Goal: Navigation & Orientation: Understand site structure

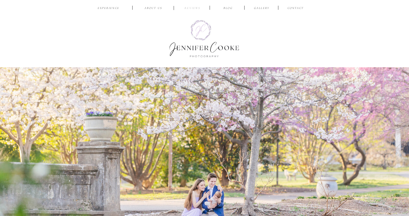
click at [193, 8] on nav "reviews" at bounding box center [193, 8] width 26 height 5
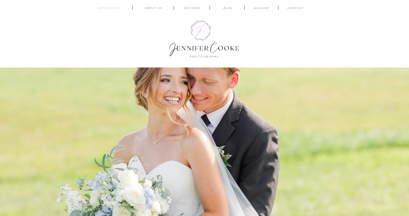
click at [104, 7] on nav "EXPERIENCE" at bounding box center [108, 8] width 25 height 5
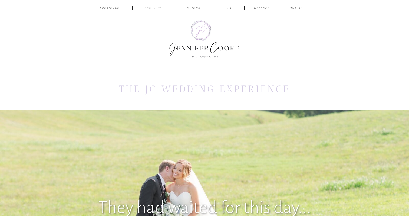
click at [154, 8] on nav "ABOUT US" at bounding box center [154, 8] width 26 height 5
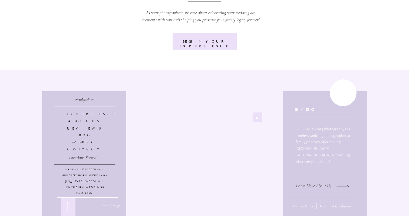
scroll to position [2125, 0]
